Goal: Task Accomplishment & Management: Manage account settings

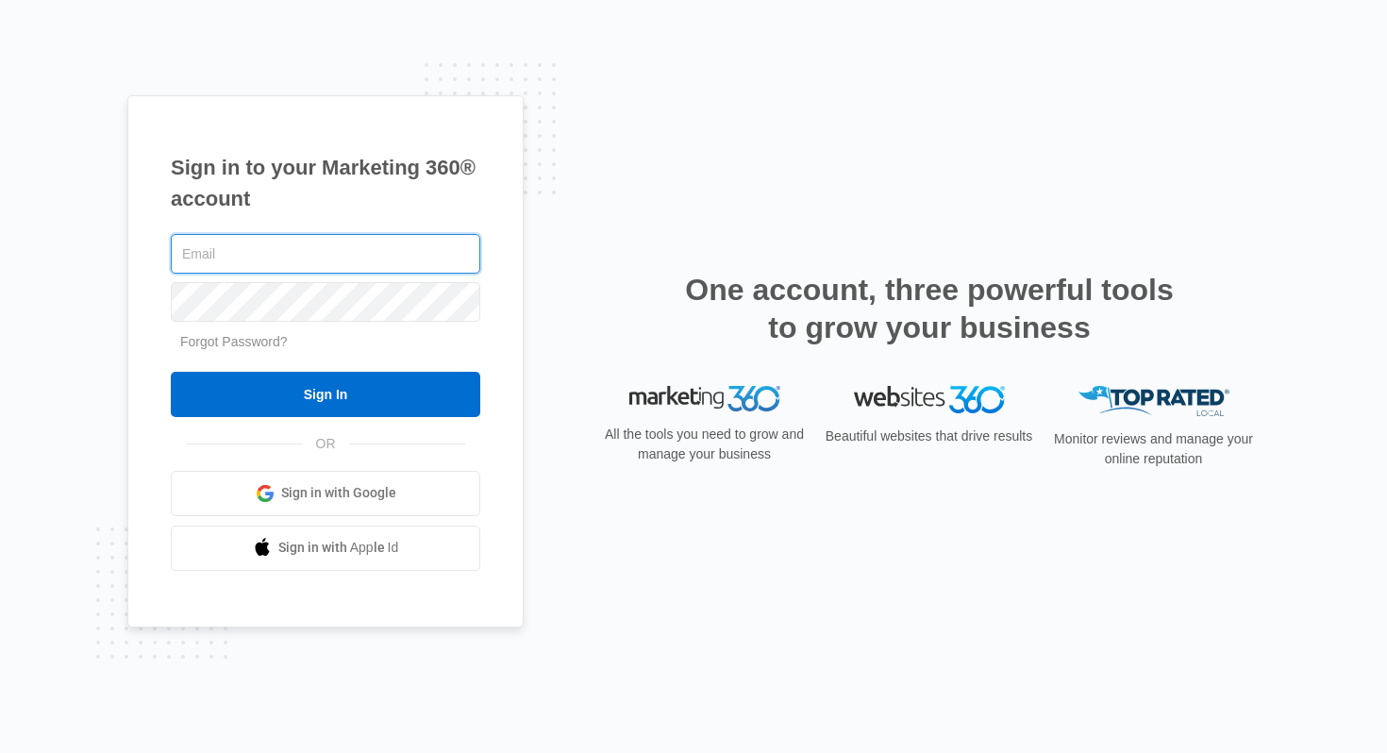
click at [328, 255] on input "text" at bounding box center [325, 254] width 309 height 40
click at [0, 753] on com-1password-button at bounding box center [0, 753] width 0 height 0
type input "[PERSON_NAME][EMAIL_ADDRESS][DOMAIN_NAME]"
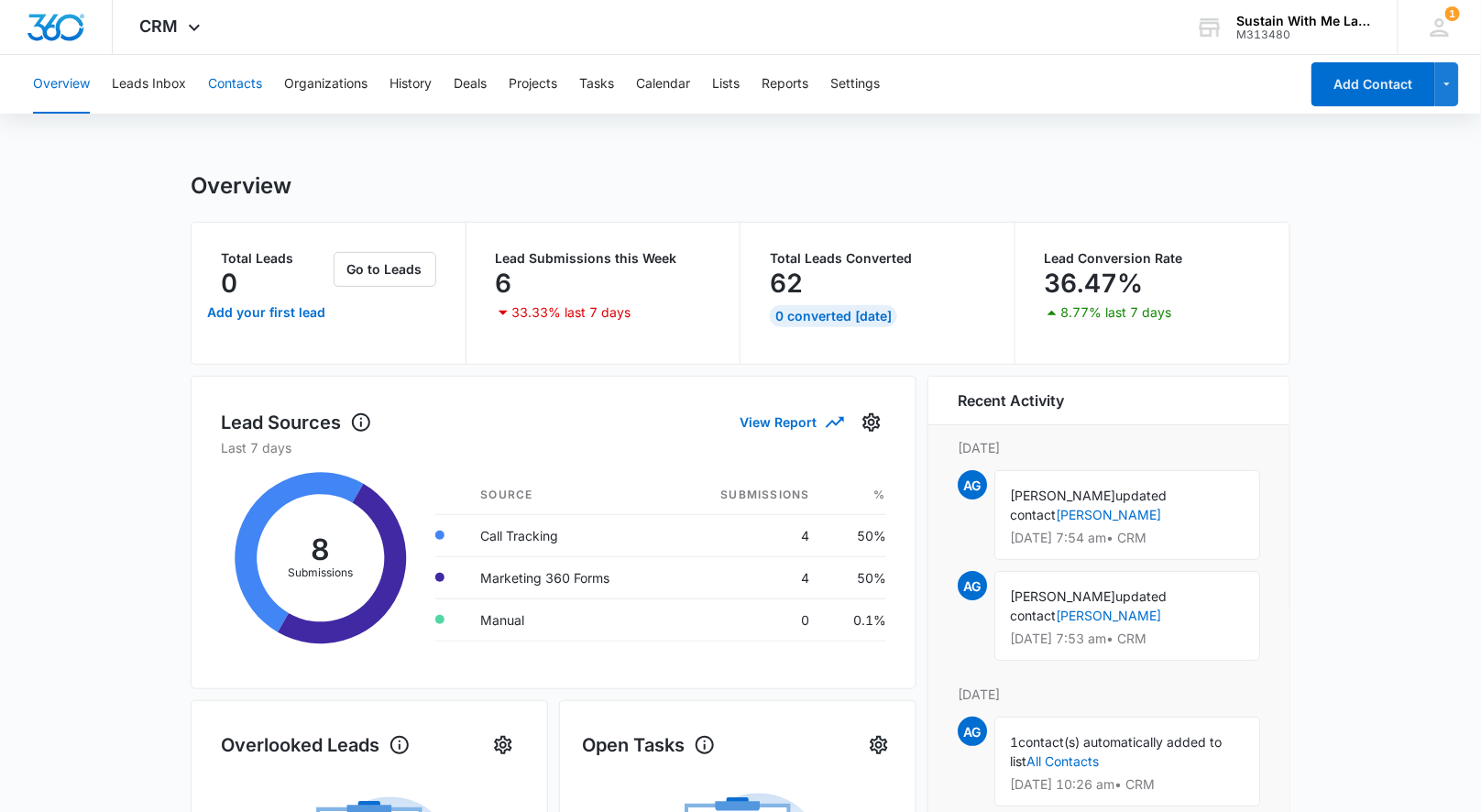
click at [247, 79] on button "Contacts" at bounding box center [235, 85] width 54 height 58
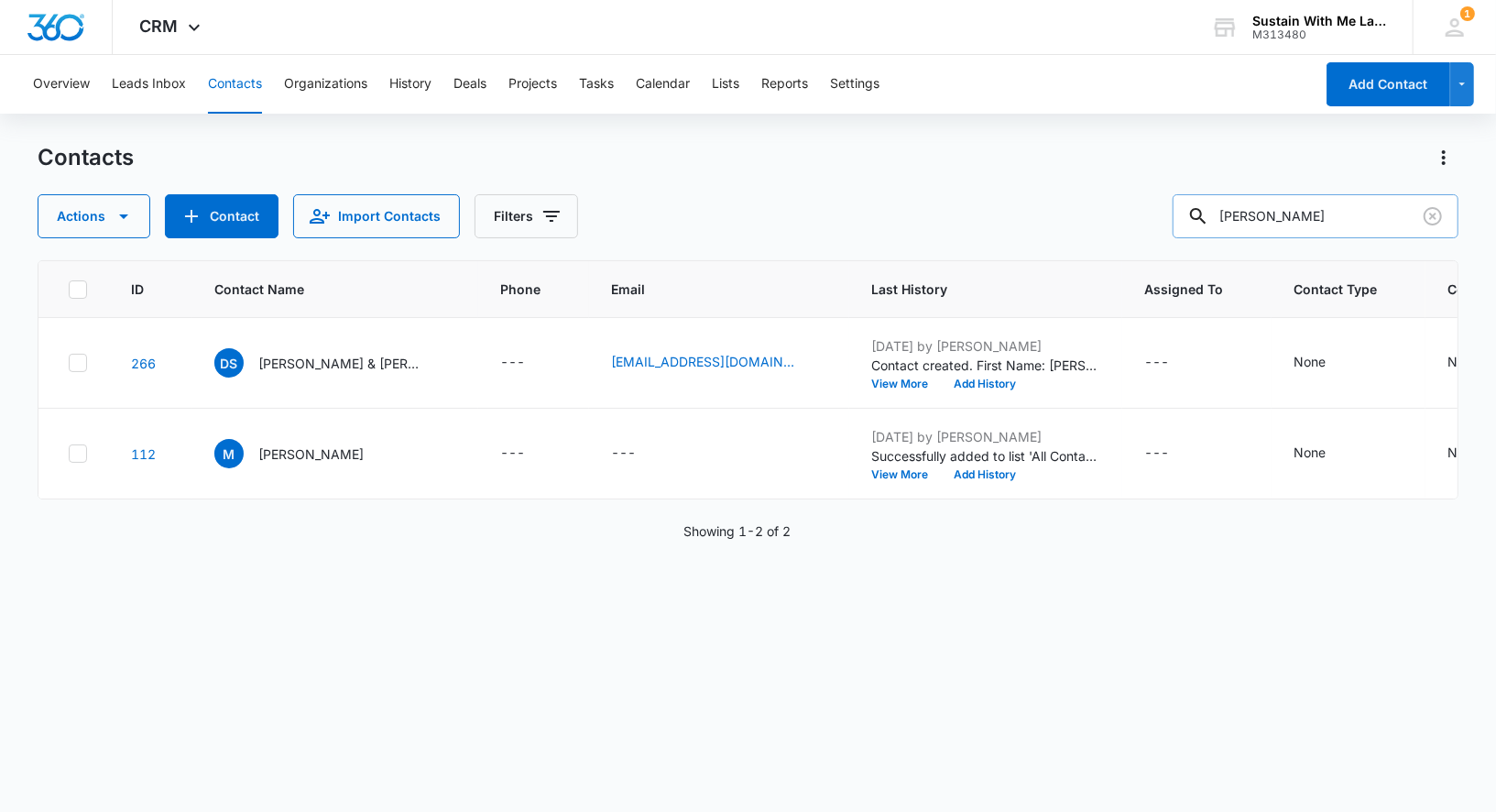
click at [1327, 230] on input "[PERSON_NAME]" at bounding box center [1315, 216] width 286 height 44
type input "[PERSON_NAME]"
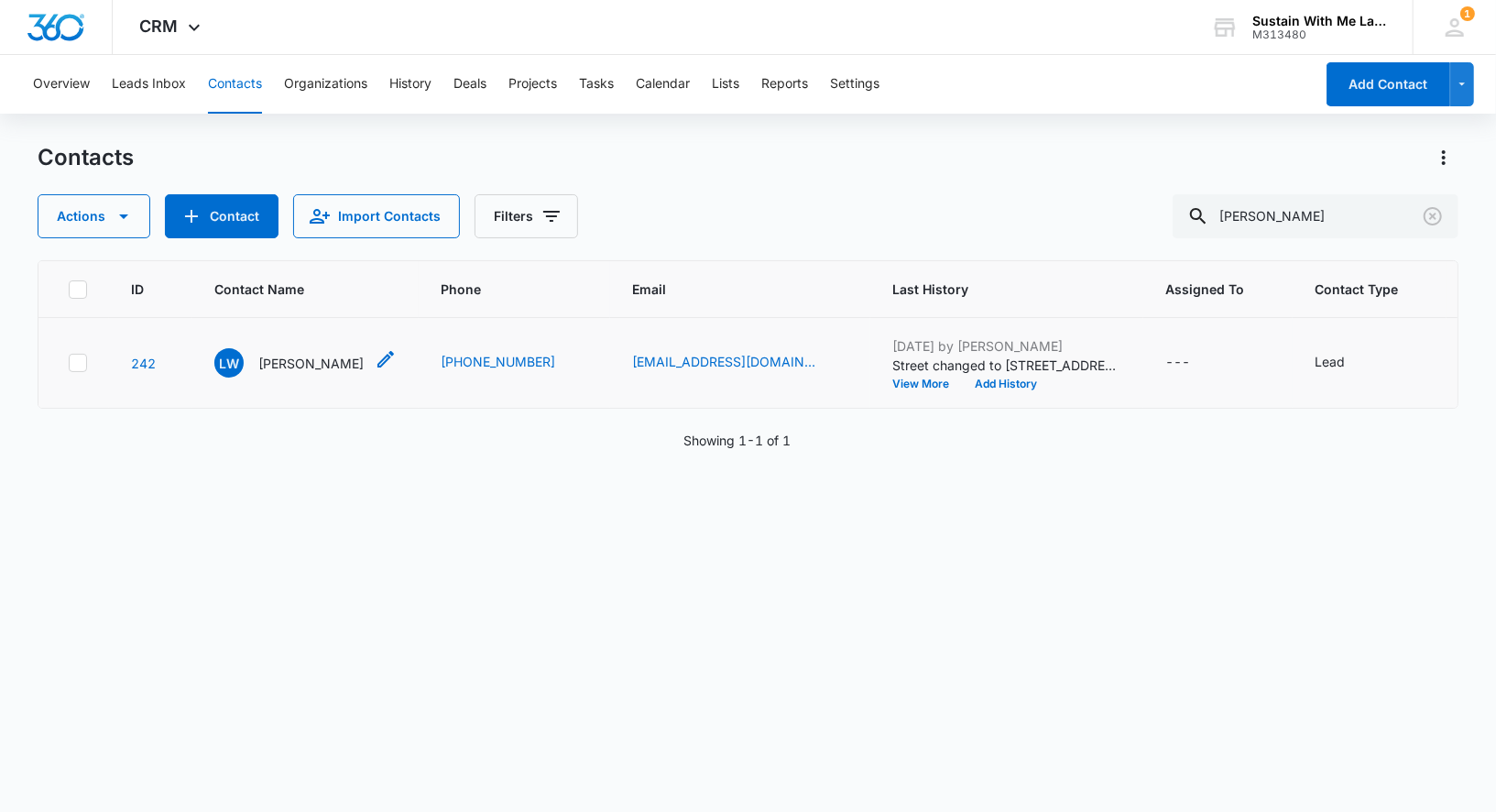
click at [283, 373] on p "[PERSON_NAME]" at bounding box center [311, 363] width 105 height 19
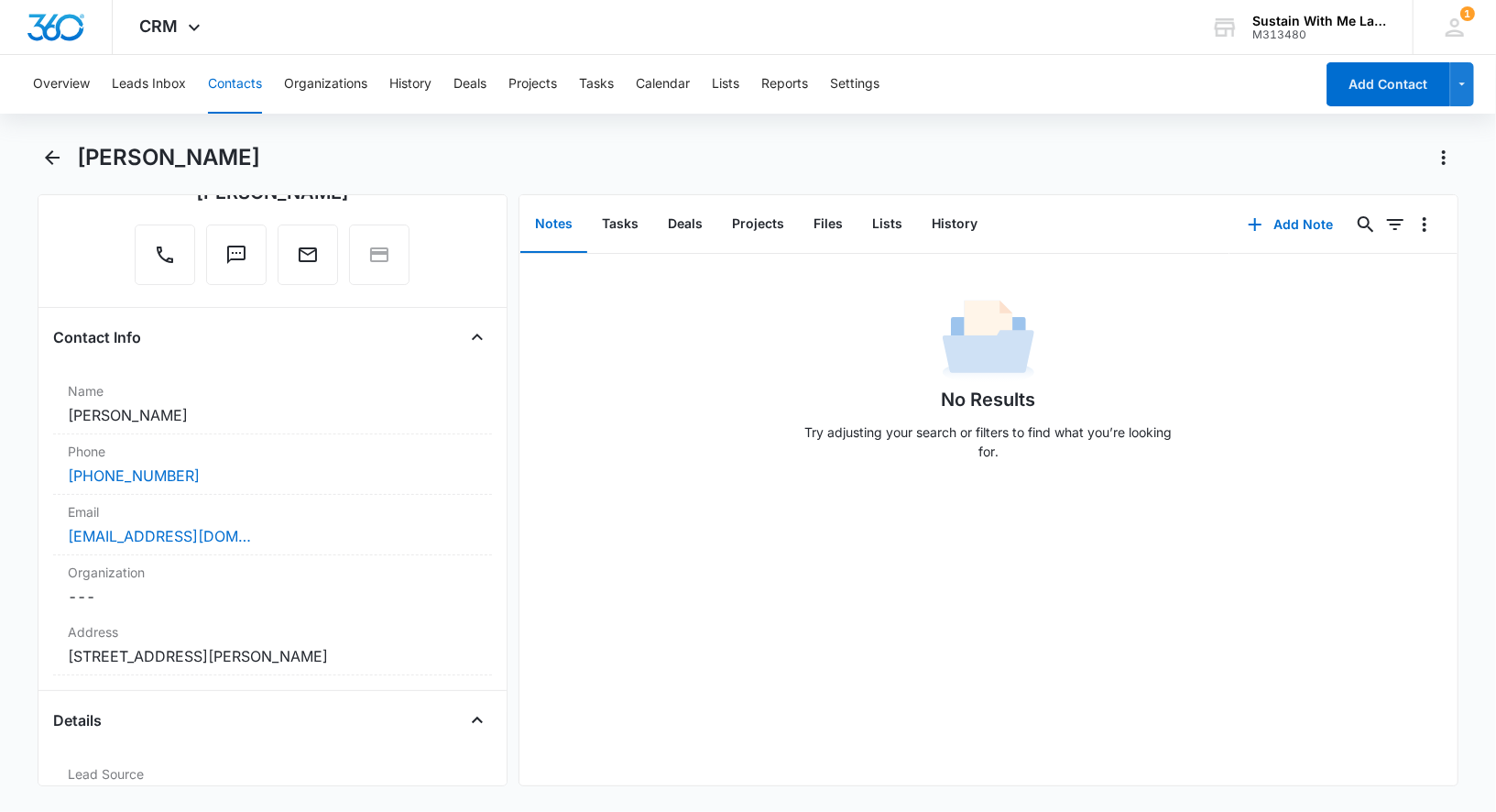
scroll to position [218, 0]
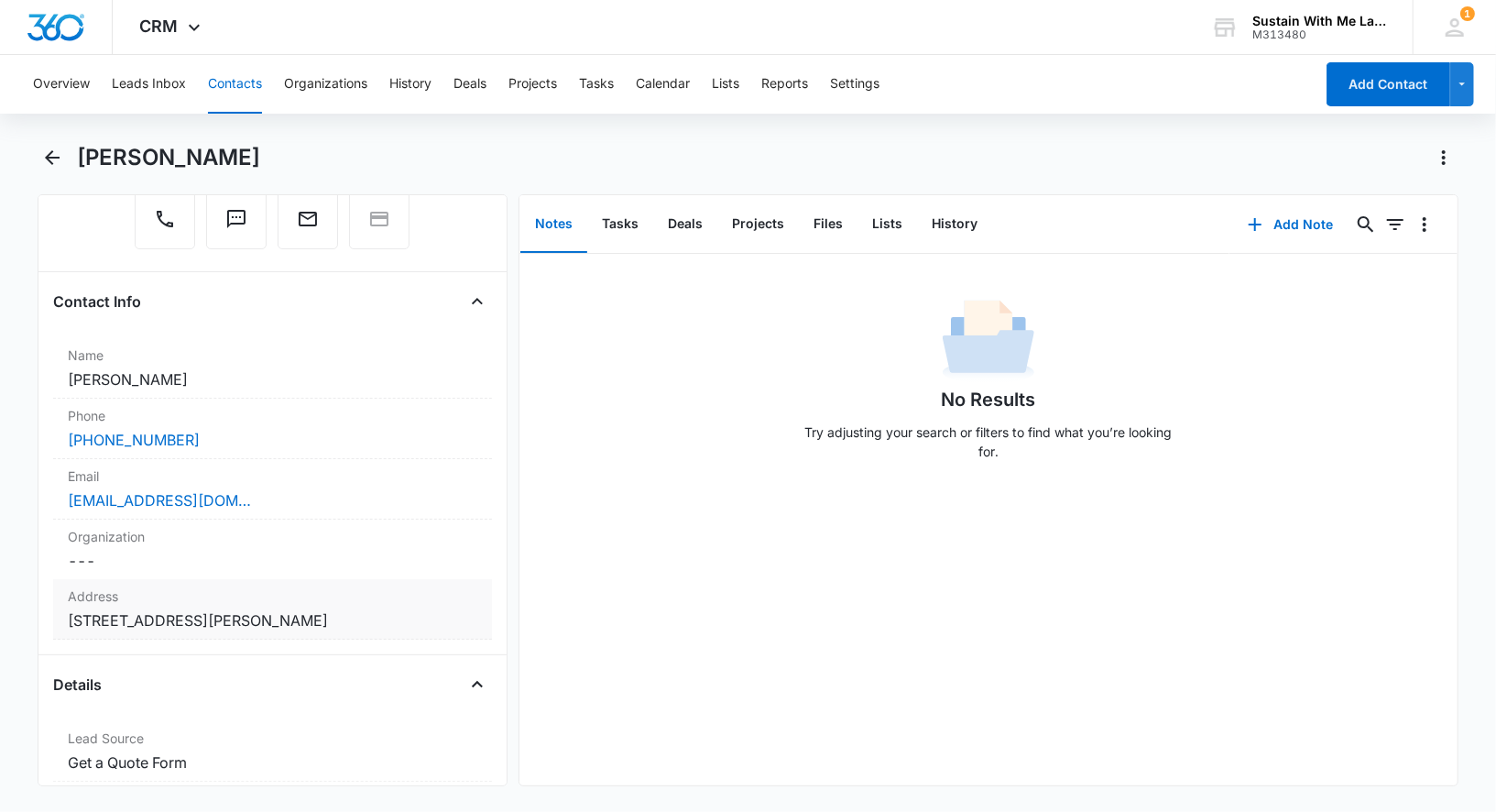
click at [226, 610] on dd "Cancel Save Changes [STREET_ADDRESS][PERSON_NAME]" at bounding box center [273, 620] width 410 height 22
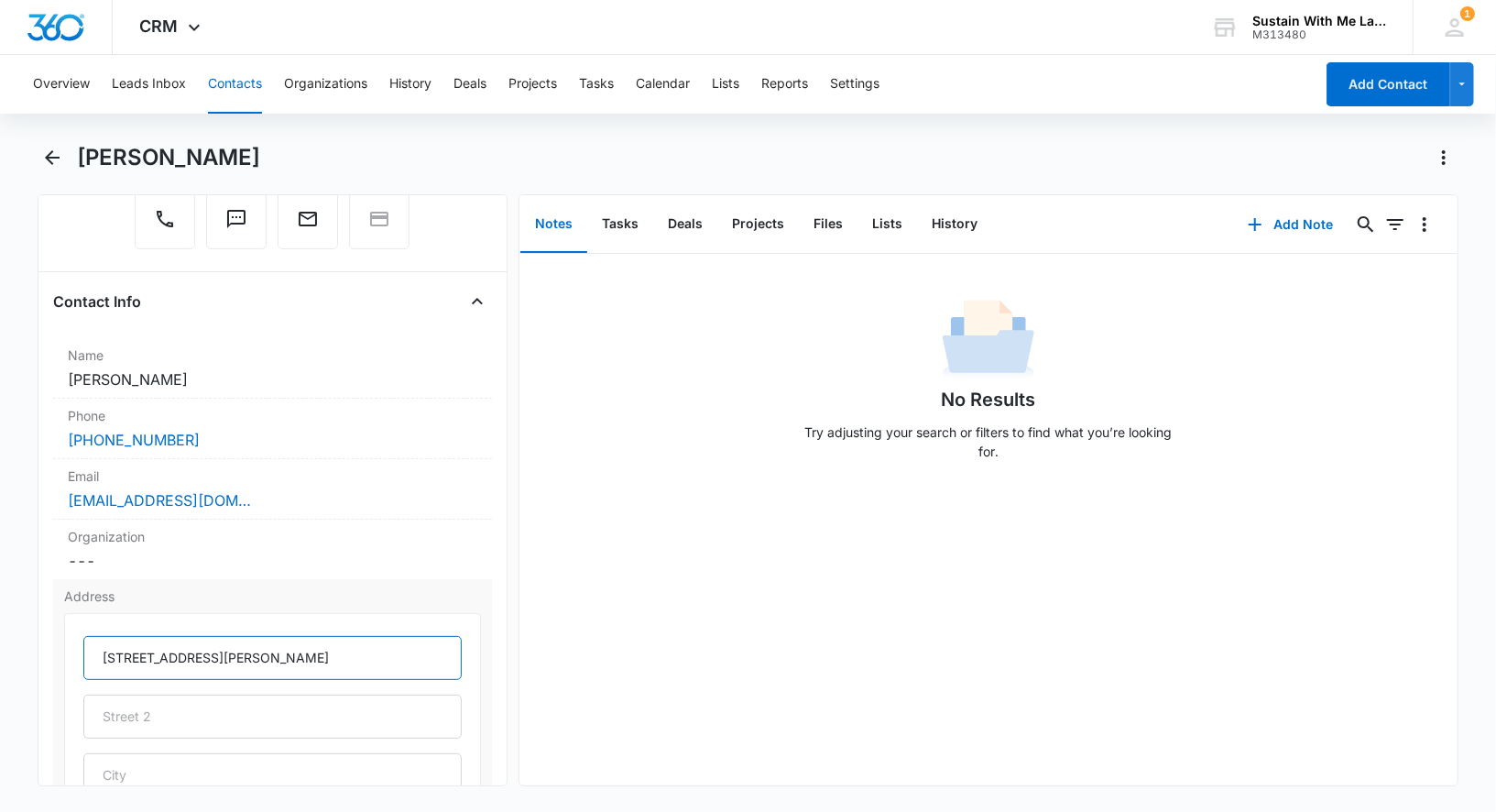
click at [206, 646] on input "[STREET_ADDRESS][PERSON_NAME]" at bounding box center [273, 658] width 379 height 44
click at [248, 82] on button "Contacts" at bounding box center [235, 85] width 54 height 58
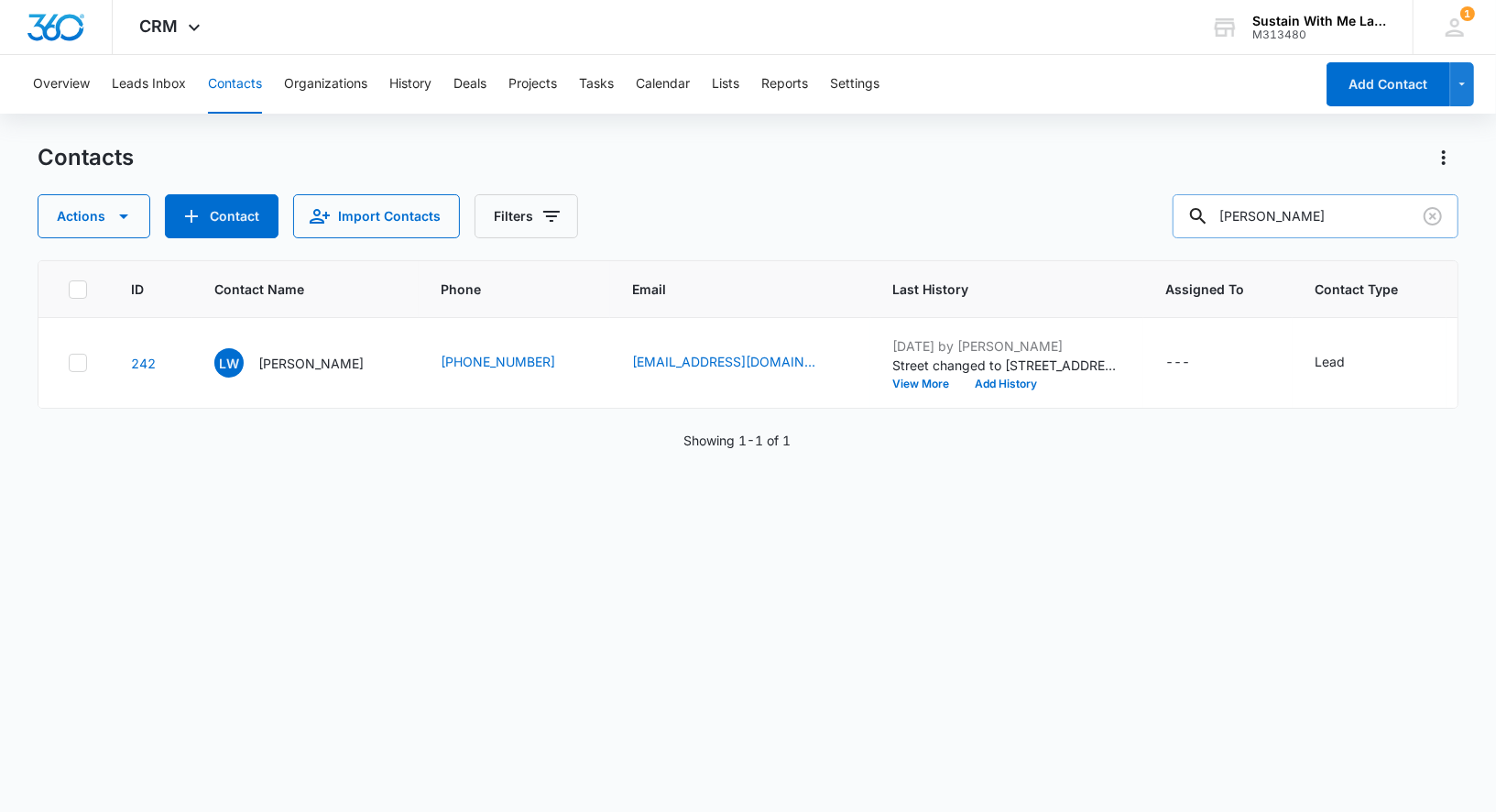
click at [1332, 213] on input "[PERSON_NAME]" at bounding box center [1315, 216] width 286 height 44
type input "[PERSON_NAME]"
click at [285, 363] on div "KL [PERSON_NAME]" at bounding box center [289, 362] width 150 height 29
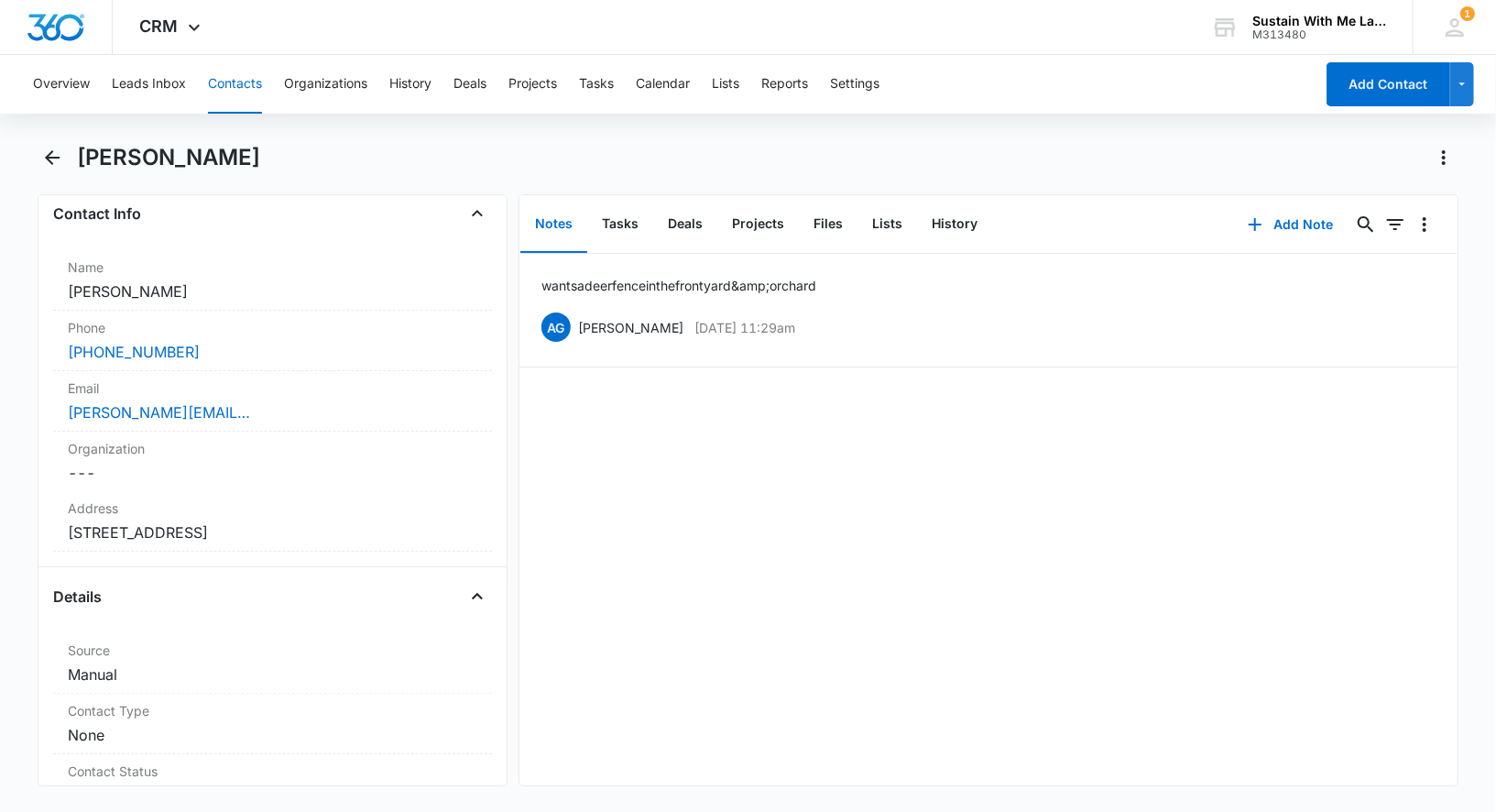
scroll to position [337, 0]
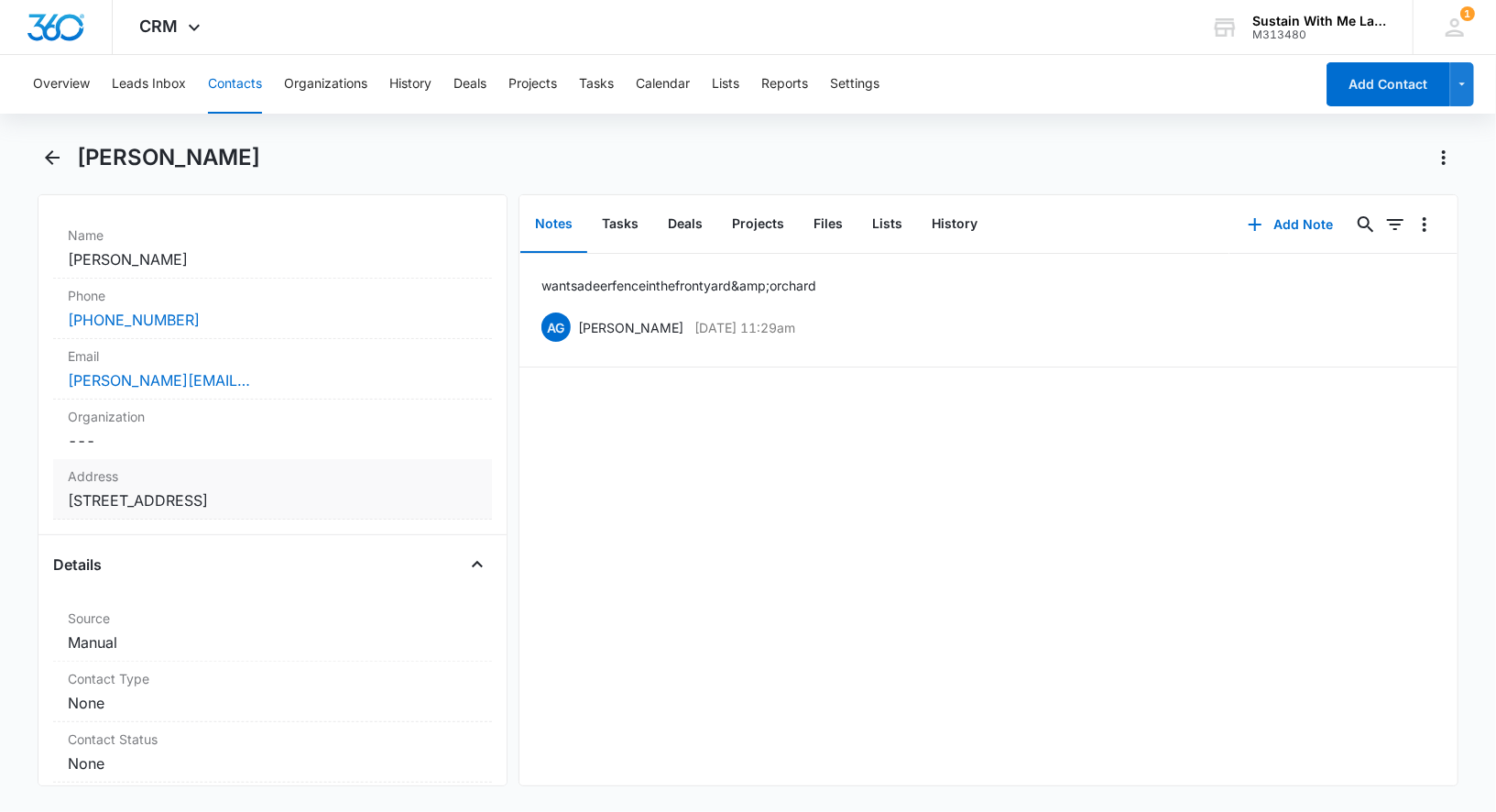
click at [157, 497] on dd "Cancel Save Changes [STREET_ADDRESS]" at bounding box center [273, 500] width 410 height 22
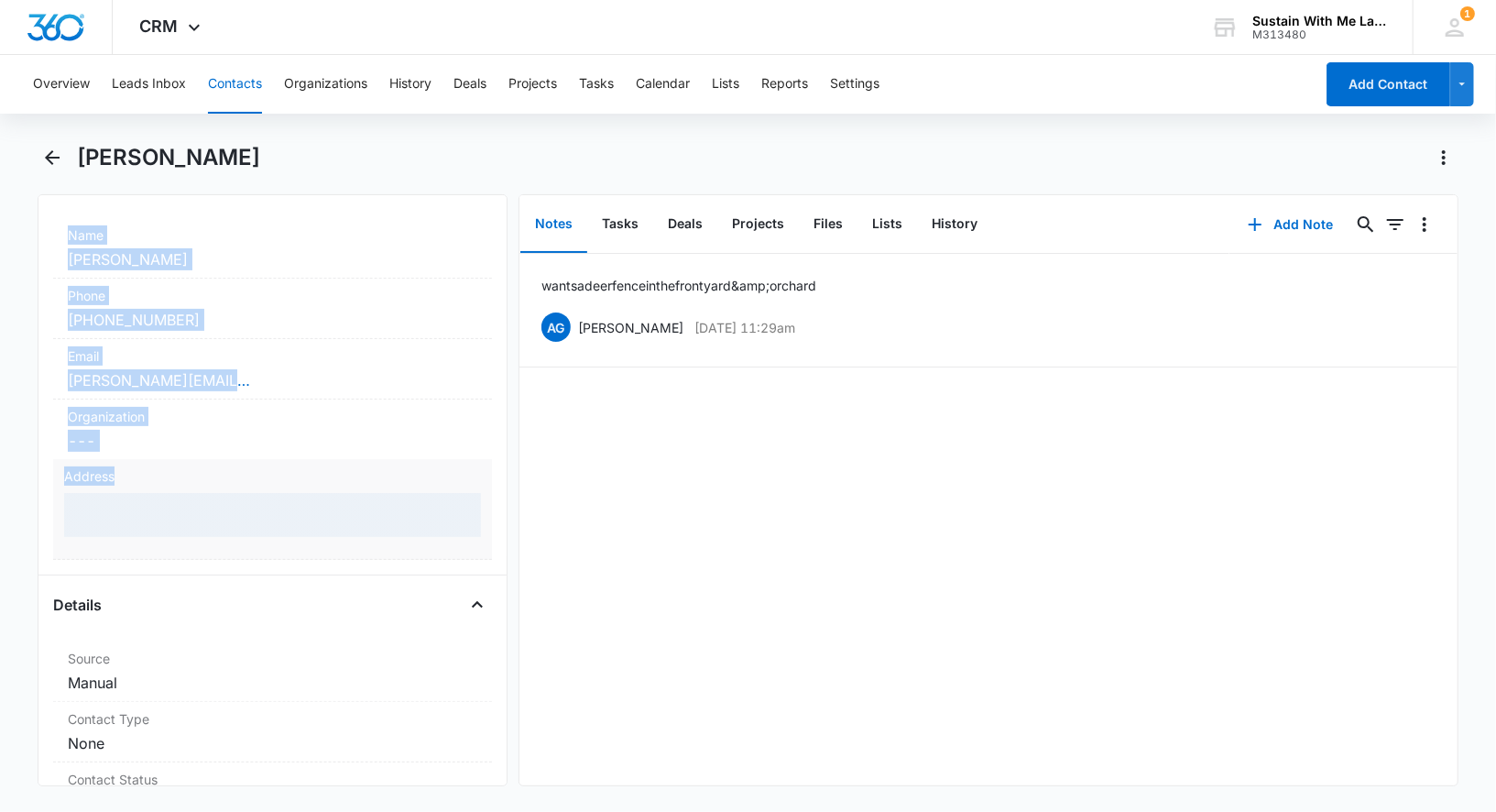
click at [157, 497] on div at bounding box center [272, 514] width 417 height 44
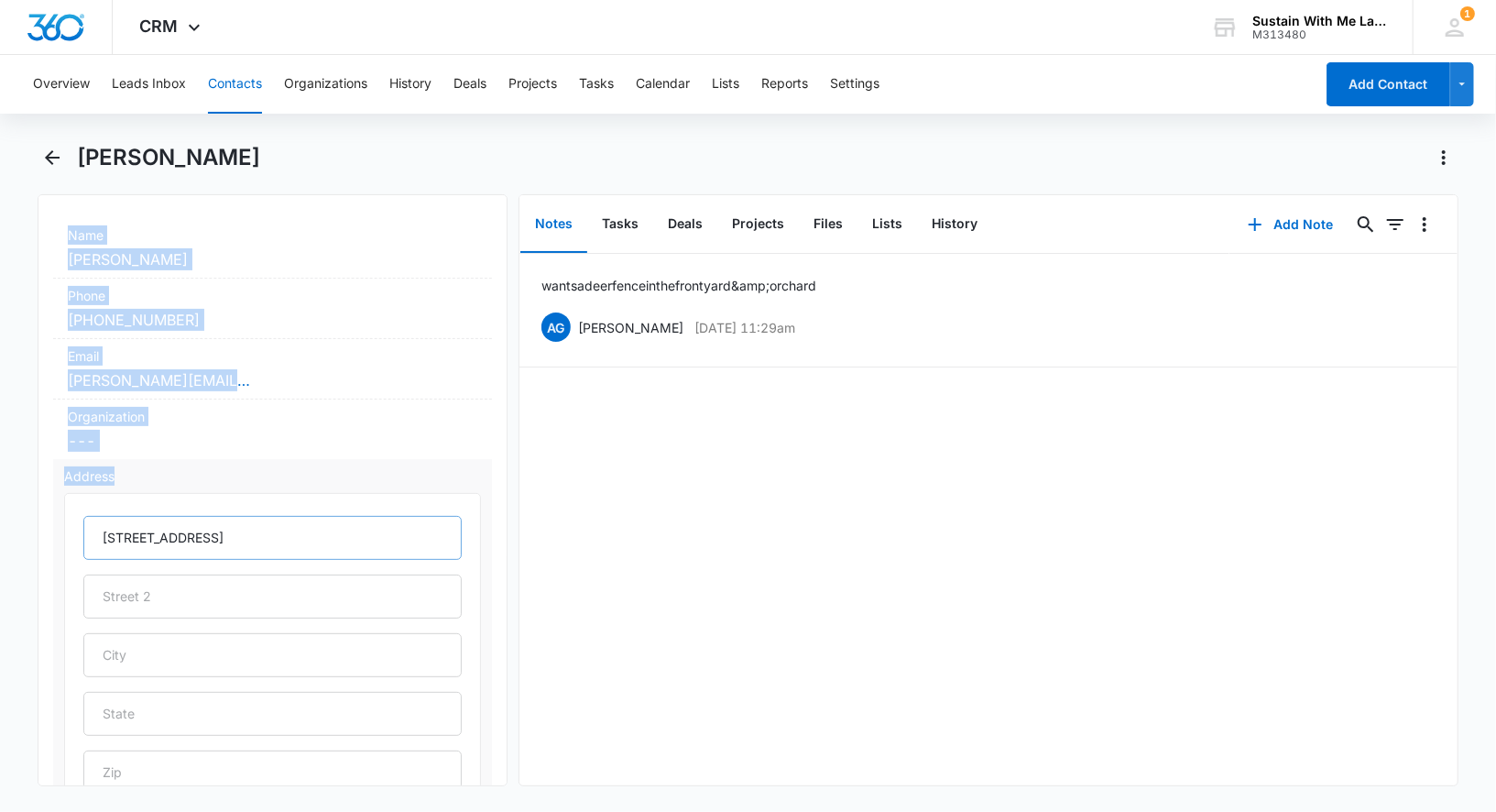
click at [166, 528] on input "[STREET_ADDRESS]" at bounding box center [273, 537] width 379 height 44
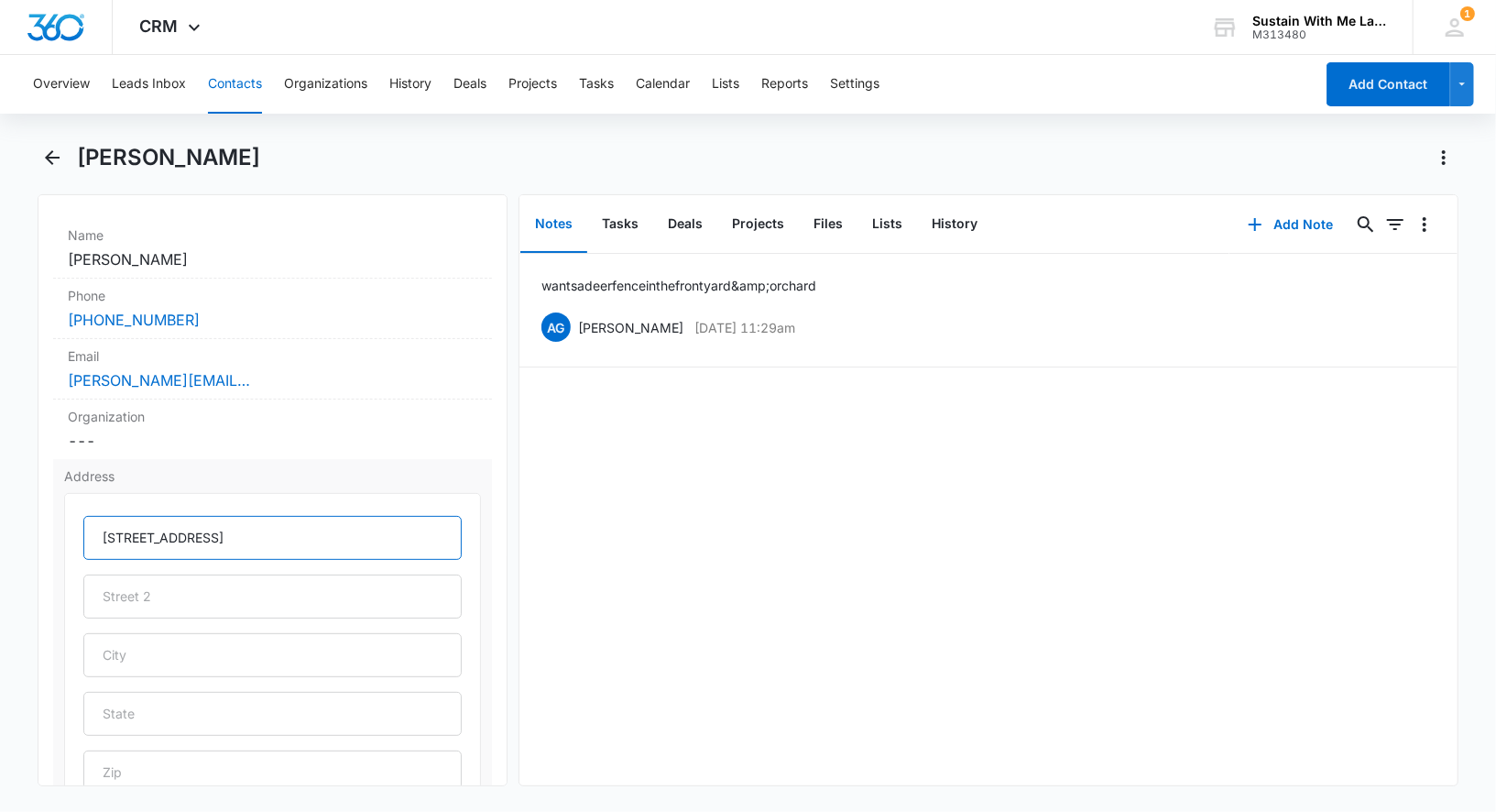
click at [166, 528] on input "[STREET_ADDRESS]" at bounding box center [273, 537] width 379 height 44
click at [232, 83] on button "Contacts" at bounding box center [235, 85] width 54 height 58
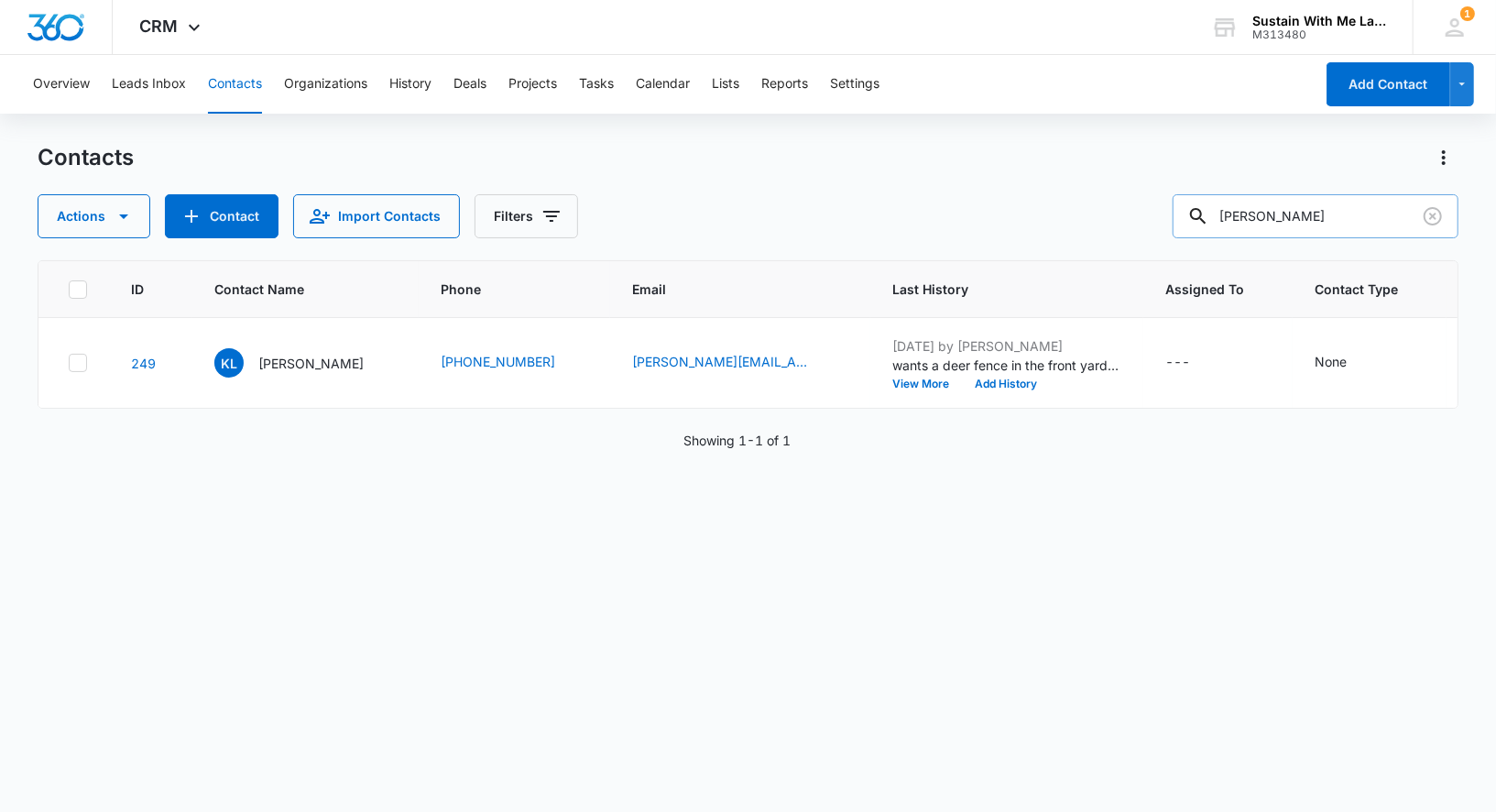
click at [1377, 208] on input "[PERSON_NAME]" at bounding box center [1315, 216] width 286 height 44
type input "[PERSON_NAME]"
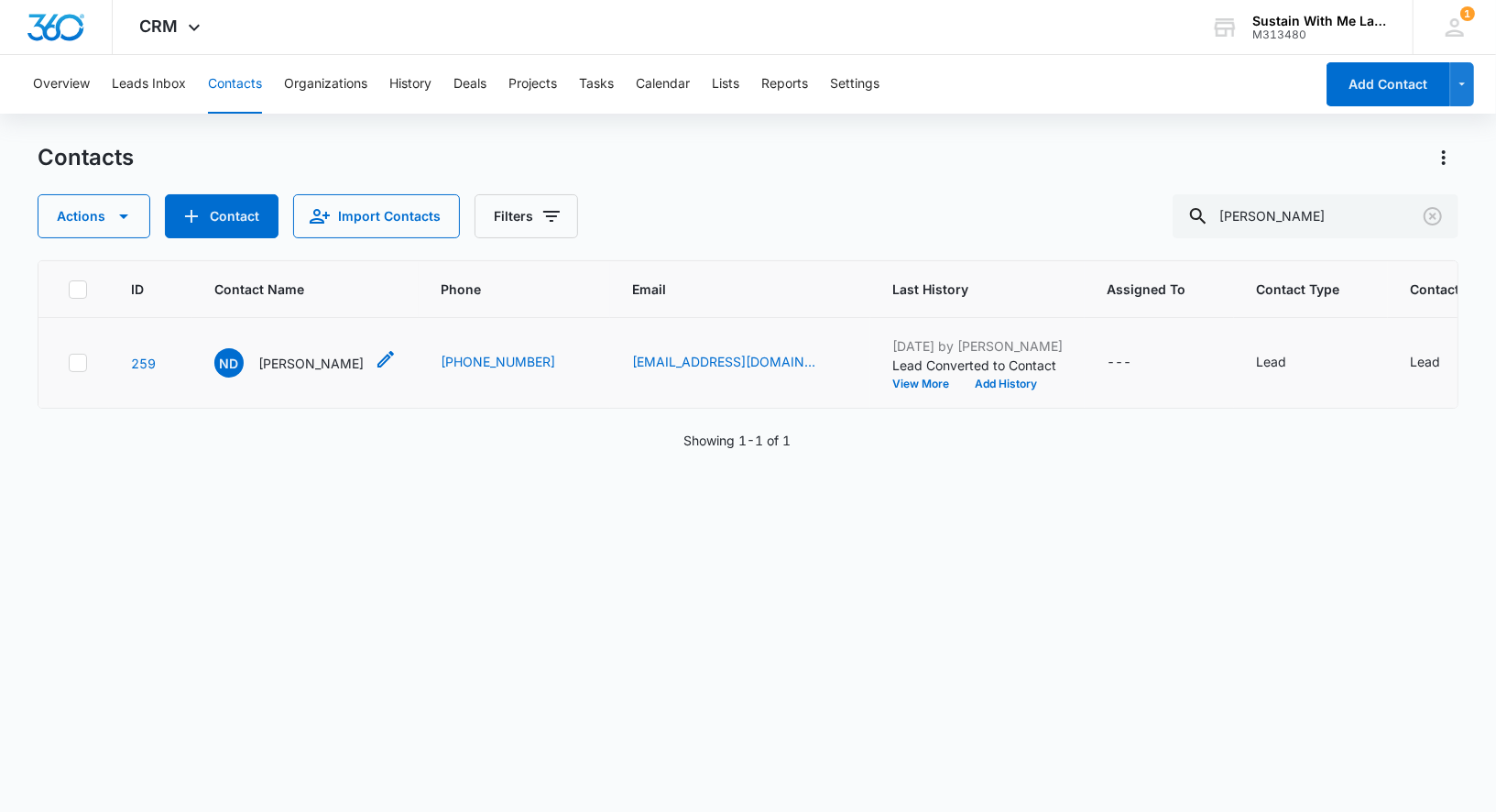
click at [296, 361] on p "[PERSON_NAME]" at bounding box center [311, 363] width 105 height 19
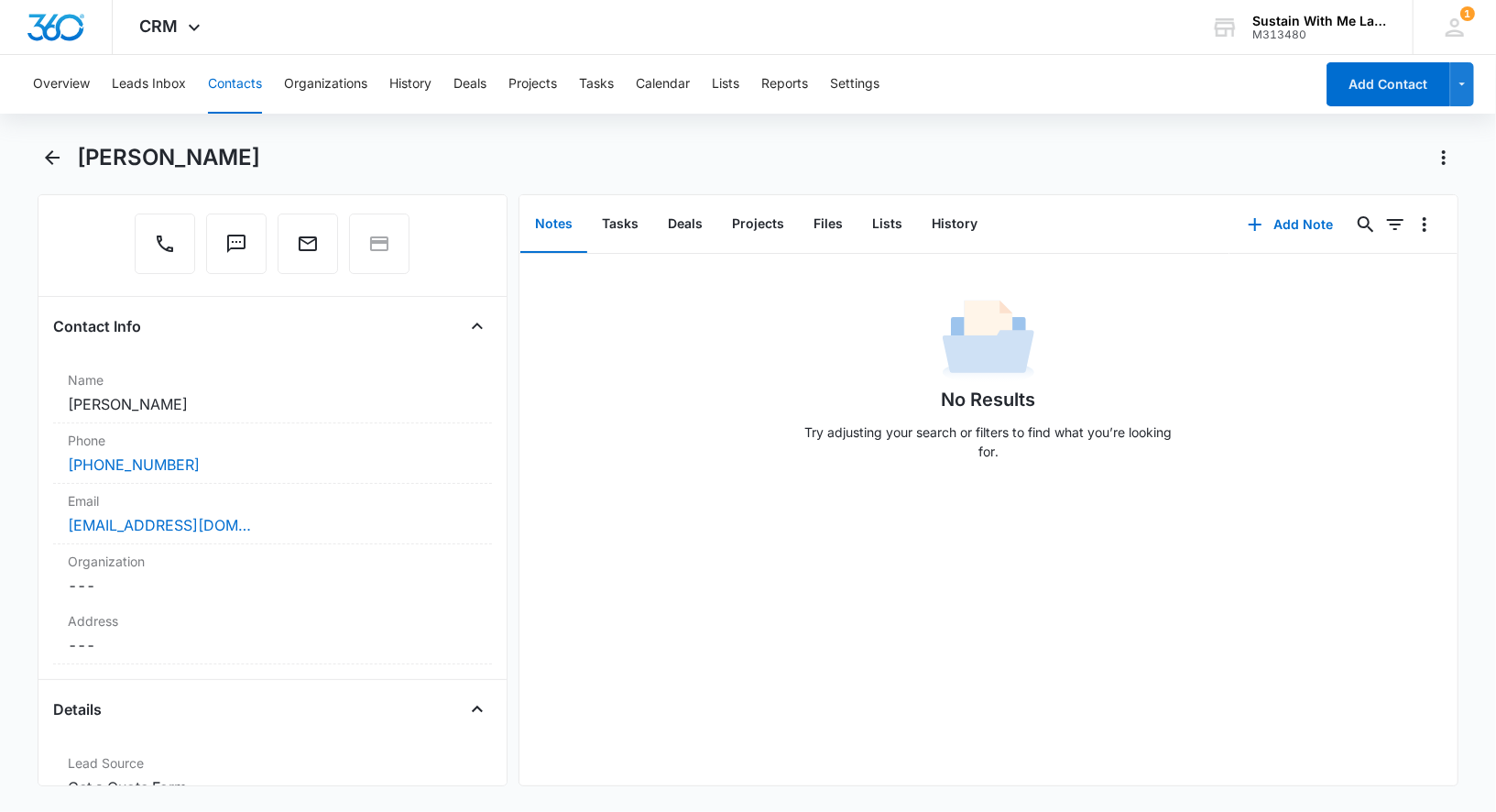
scroll to position [193, 0]
